Goal: Task Accomplishment & Management: Complete application form

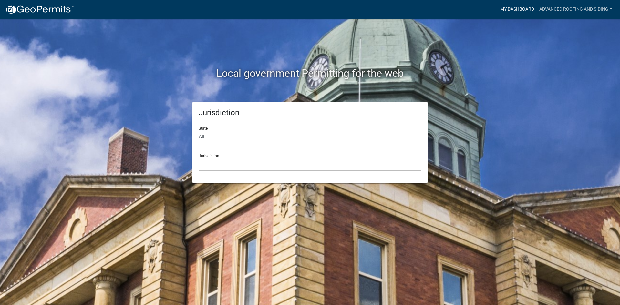
click at [514, 7] on link "My Dashboard" at bounding box center [517, 9] width 39 height 12
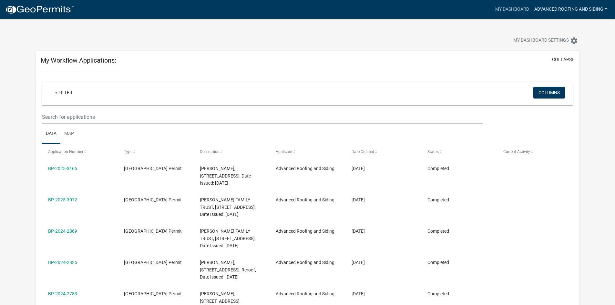
click at [558, 9] on link "Advanced Roofing and Siding" at bounding box center [571, 9] width 78 height 12
click at [519, 10] on link "My Dashboard" at bounding box center [512, 9] width 39 height 12
click at [32, 8] on img at bounding box center [39, 10] width 69 height 10
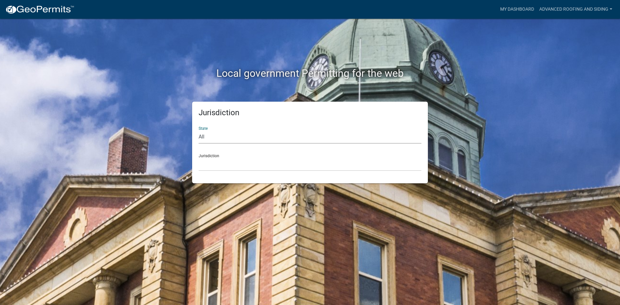
click at [212, 138] on select "All [US_STATE] [US_STATE] [US_STATE] [US_STATE] [US_STATE] [US_STATE] [US_STATE…" at bounding box center [310, 137] width 223 height 13
select select "[US_STATE]"
click at [199, 131] on select "All [US_STATE] [US_STATE] [US_STATE] [US_STATE] [US_STATE] [US_STATE] [US_STATE…" at bounding box center [310, 137] width 223 height 13
click at [210, 163] on select "[GEOGRAPHIC_DATA], [US_STATE] [GEOGRAPHIC_DATA], [US_STATE] [GEOGRAPHIC_DATA], …" at bounding box center [310, 164] width 223 height 13
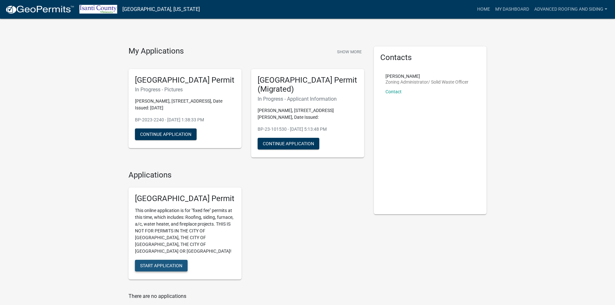
click at [159, 263] on span "Start Application" at bounding box center [161, 265] width 42 height 5
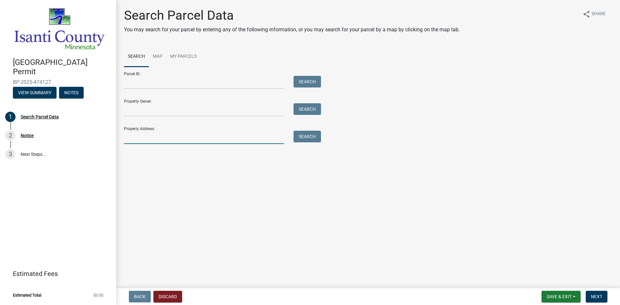
click at [135, 138] on input "Property Address:" at bounding box center [204, 137] width 160 height 13
type input "[GEOGRAPHIC_DATA]"
click at [309, 133] on button "Search" at bounding box center [307, 137] width 27 height 12
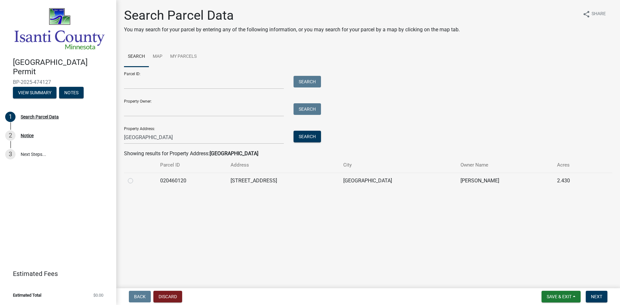
click at [136, 177] on label at bounding box center [136, 177] width 0 height 0
click at [136, 181] on input "radio" at bounding box center [138, 179] width 4 height 4
radio input "true"
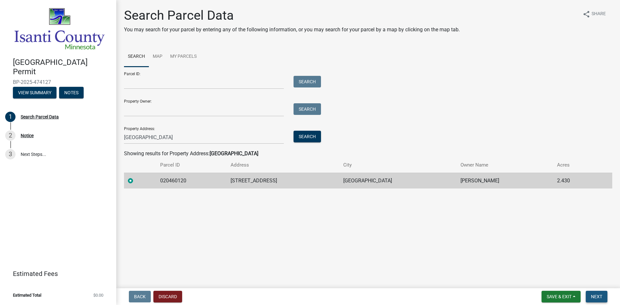
click at [597, 293] on button "Next" at bounding box center [597, 297] width 22 height 12
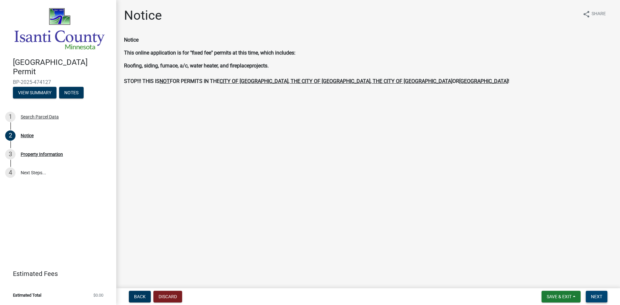
click at [600, 297] on span "Next" at bounding box center [596, 296] width 11 height 5
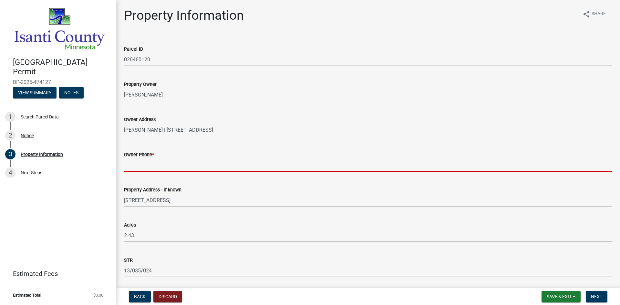
click at [139, 164] on input "Owner Phone *" at bounding box center [368, 165] width 488 height 13
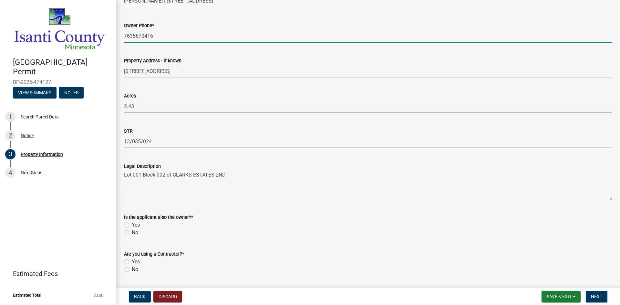
scroll to position [148, 0]
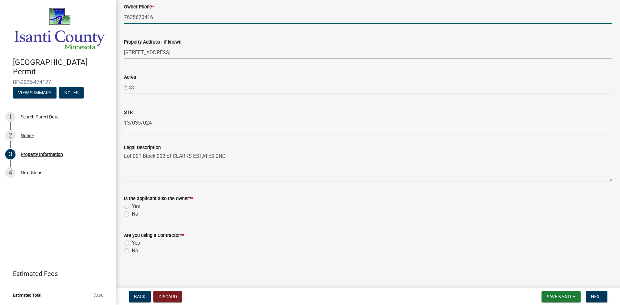
type input "7635670416"
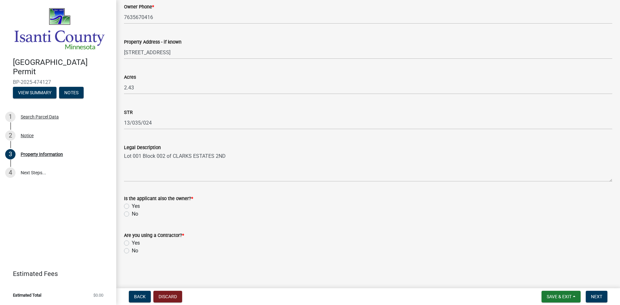
click at [132, 215] on label "No" at bounding box center [135, 214] width 6 height 8
click at [132, 214] on input "No" at bounding box center [134, 212] width 4 height 4
radio input "true"
click at [132, 241] on label "Yes" at bounding box center [136, 243] width 8 height 8
click at [132, 241] on input "Yes" at bounding box center [134, 241] width 4 height 4
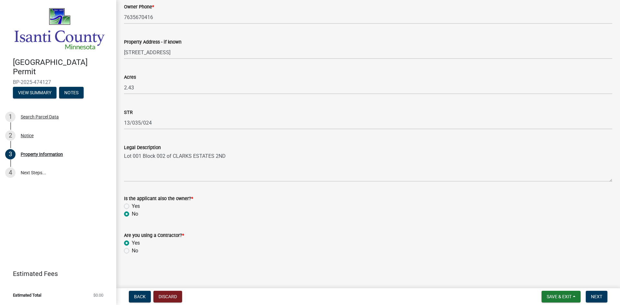
radio input "true"
click at [600, 296] on span "Next" at bounding box center [596, 296] width 11 height 5
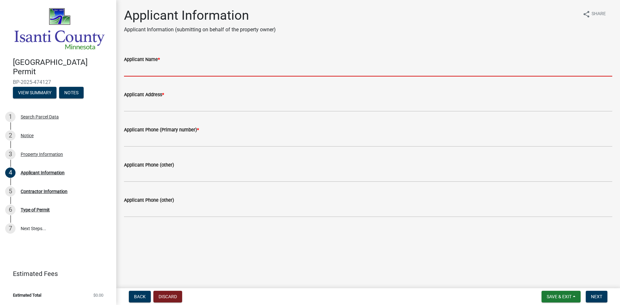
click at [131, 70] on input "Applicant Name *" at bounding box center [368, 69] width 488 height 13
type input "[PERSON_NAME]"
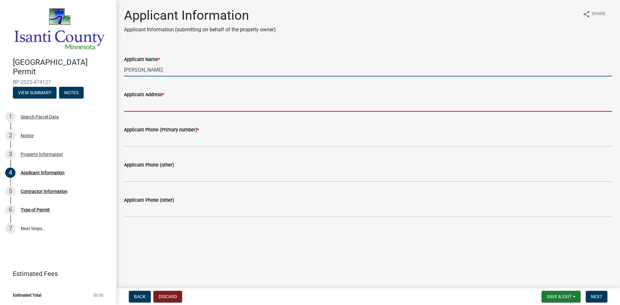
click at [163, 106] on input "Applicant Address *" at bounding box center [368, 105] width 488 height 13
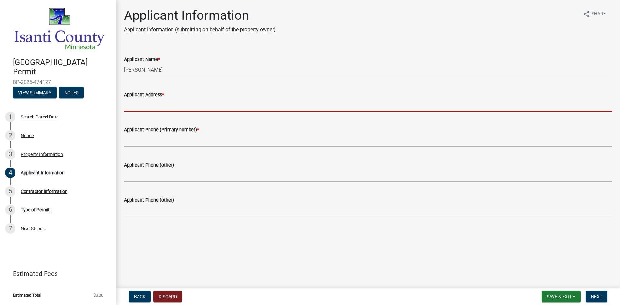
type input "[STREET_ADDRESS]"
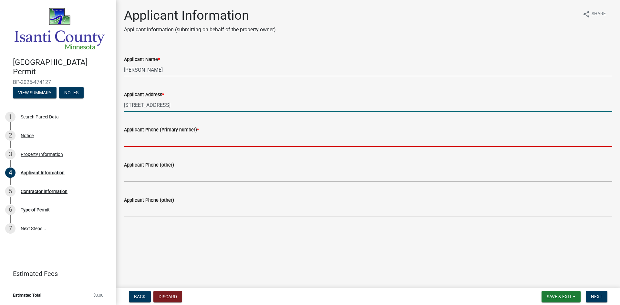
type input "9522611200"
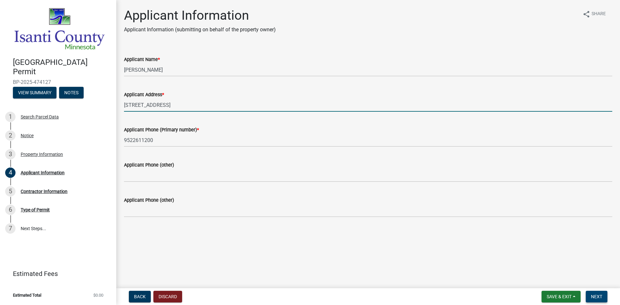
click at [599, 298] on span "Next" at bounding box center [596, 296] width 11 height 5
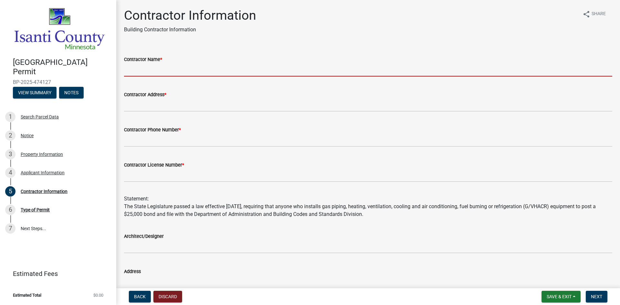
click at [185, 69] on input "Contractor Name *" at bounding box center [368, 69] width 488 height 13
type input "Advanced Roofing & Siding Inc."
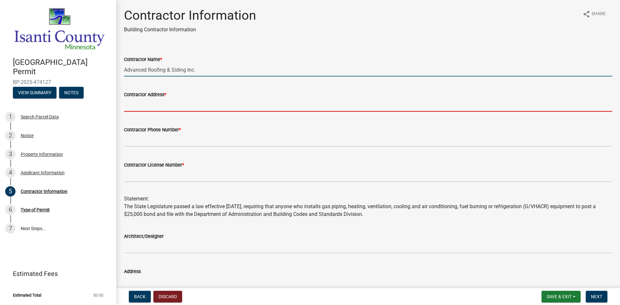
type input "[STREET_ADDRESS]"
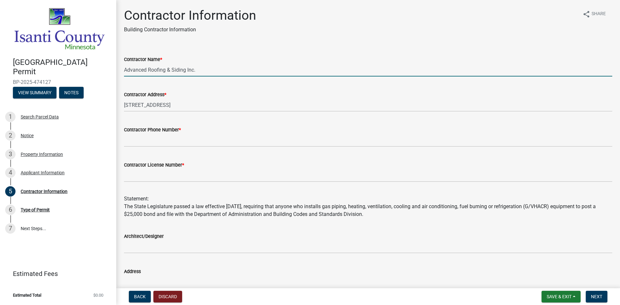
type input "9522611200"
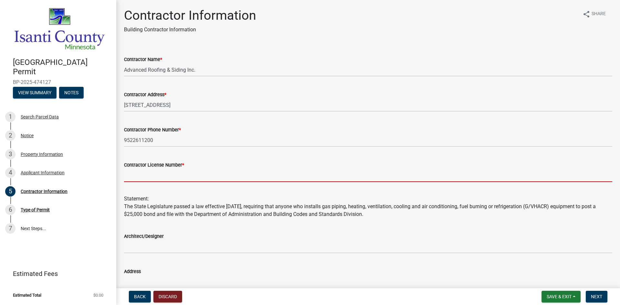
click at [169, 175] on input "Contractor License Number *" at bounding box center [368, 175] width 488 height 13
type input "BC630441"
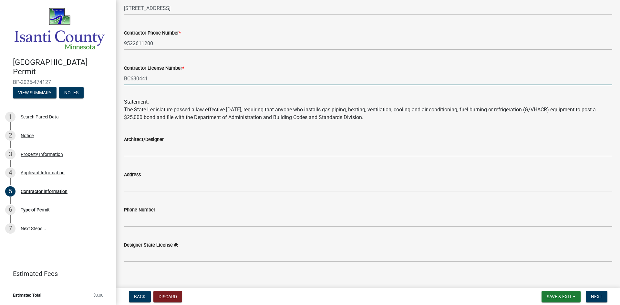
scroll to position [104, 0]
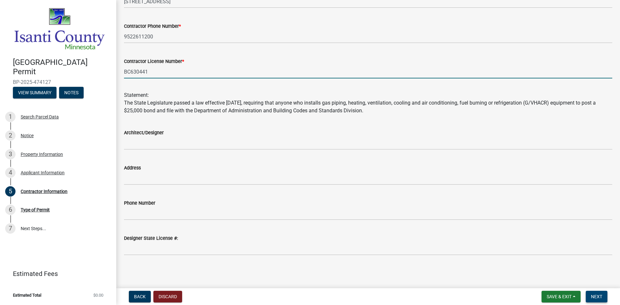
click at [596, 296] on span "Next" at bounding box center [596, 296] width 11 height 5
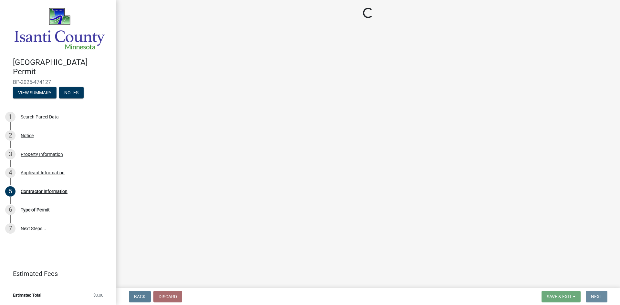
scroll to position [0, 0]
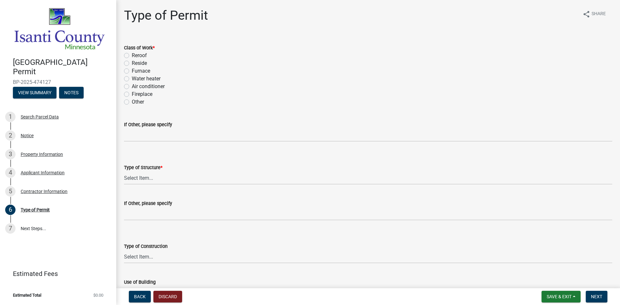
click at [132, 56] on label "Reroof" at bounding box center [139, 56] width 15 height 8
click at [132, 56] on input "Reroof" at bounding box center [134, 54] width 4 height 4
radio input "true"
click at [155, 179] on select "Select Item... Accessory Commercial Single Family Agricultural Other N/A" at bounding box center [368, 178] width 488 height 13
click at [124, 172] on select "Select Item... Accessory Commercial Single Family Agricultural Other N/A" at bounding box center [368, 178] width 488 height 13
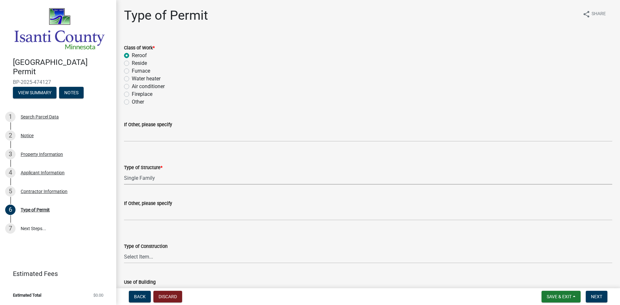
select select "eb4da8a3-282e-4d3e-a231-485219132635"
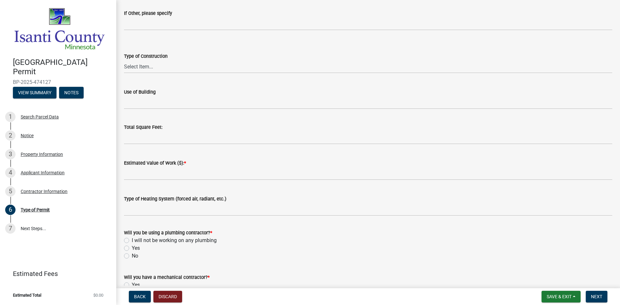
scroll to position [194, 0]
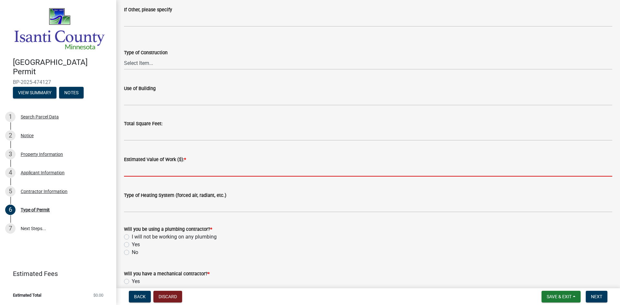
click at [137, 172] on input "text" at bounding box center [368, 169] width 488 height 13
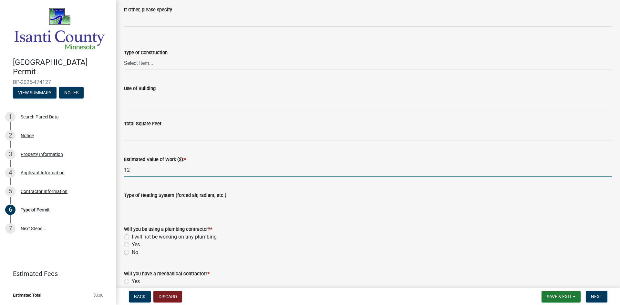
type input "12000"
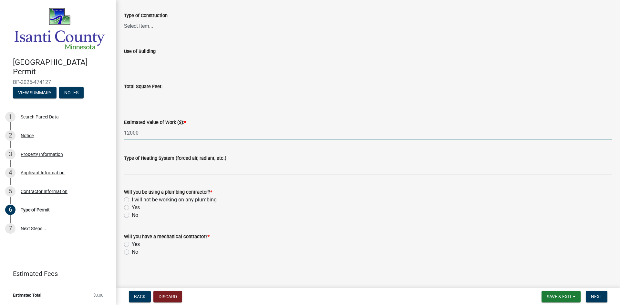
scroll to position [232, 0]
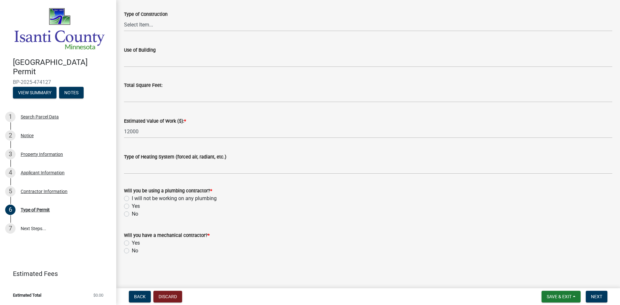
click at [132, 199] on label "I will not be working on any plumbing" at bounding box center [174, 199] width 85 height 8
click at [132, 199] on input "I will not be working on any plumbing" at bounding box center [134, 197] width 4 height 4
radio input "true"
click at [132, 252] on label "No" at bounding box center [135, 251] width 6 height 8
click at [132, 251] on input "No" at bounding box center [134, 249] width 4 height 4
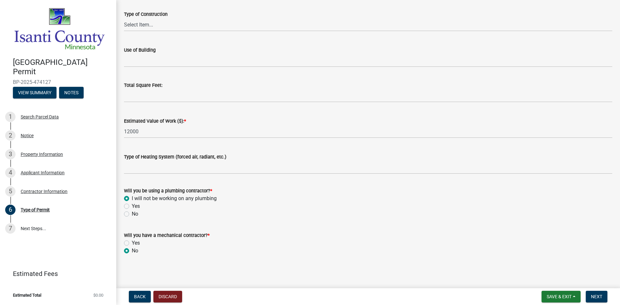
radio input "true"
click at [599, 297] on span "Next" at bounding box center [596, 296] width 11 height 5
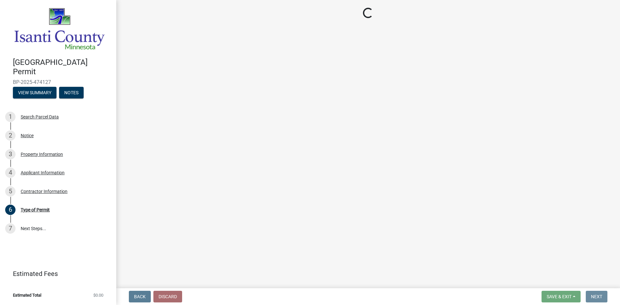
scroll to position [0, 0]
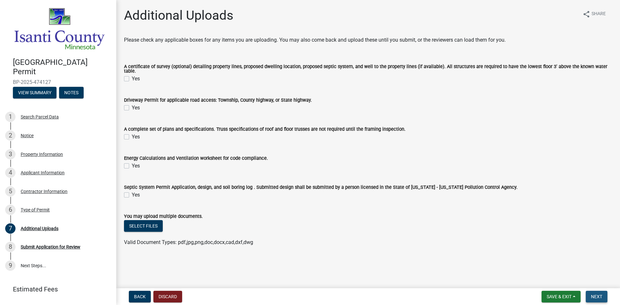
click at [598, 294] on span "Next" at bounding box center [596, 296] width 11 height 5
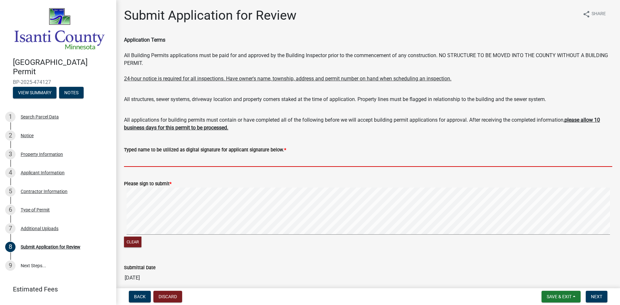
click at [153, 161] on input "Typed name to be utilized as digital signature for applicant signature below. *" at bounding box center [368, 160] width 488 height 13
type input "[PERSON_NAME]"
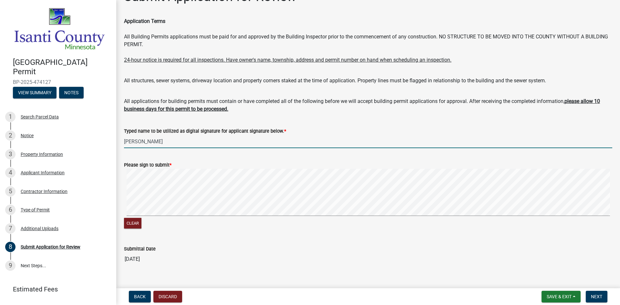
scroll to position [29, 0]
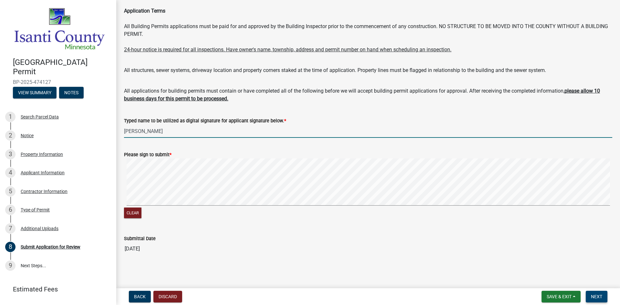
click at [599, 296] on span "Next" at bounding box center [596, 296] width 11 height 5
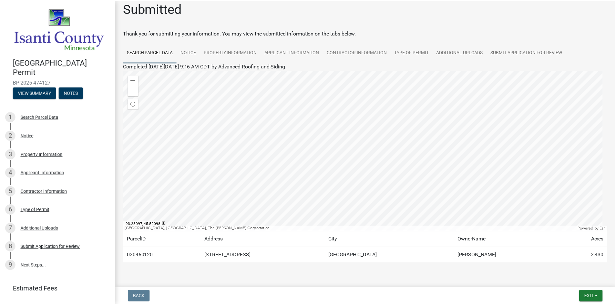
scroll to position [0, 0]
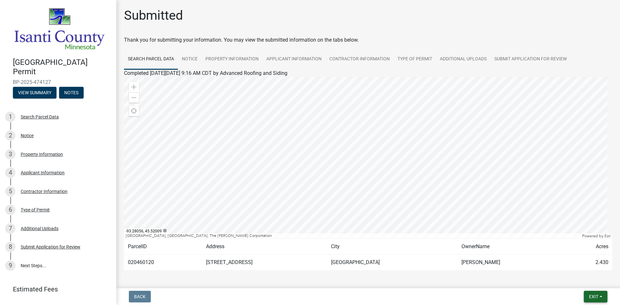
click at [593, 300] on button "Exit" at bounding box center [596, 297] width 24 height 12
click at [581, 280] on button "Save & Exit" at bounding box center [582, 280] width 52 height 16
